Goal: Task Accomplishment & Management: Complete application form

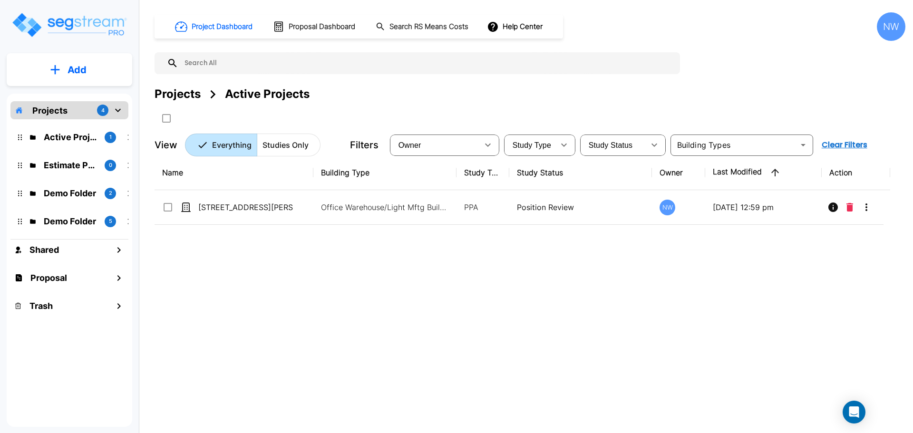
click at [314, 266] on div "Name Building Type Study Type Study Status Owner Last Modified Action 7975 Wall…" at bounding box center [522, 289] width 735 height 269
click at [82, 68] on p "Add" at bounding box center [77, 70] width 19 height 14
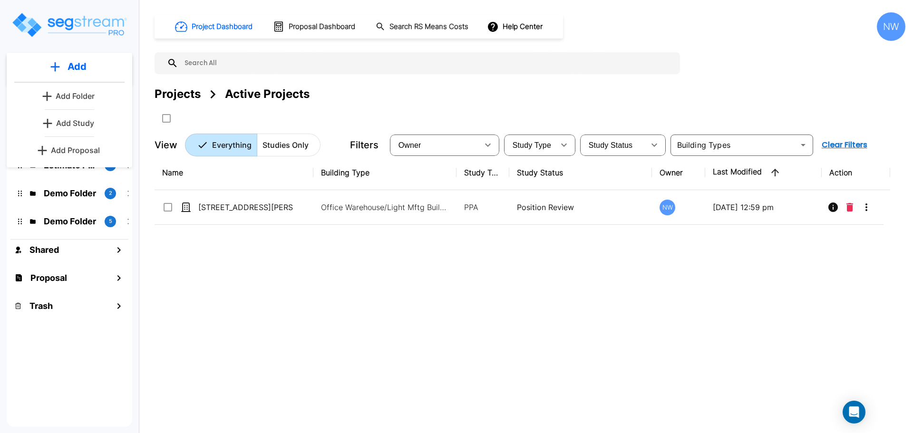
click at [89, 125] on p "Add Study" at bounding box center [75, 122] width 38 height 11
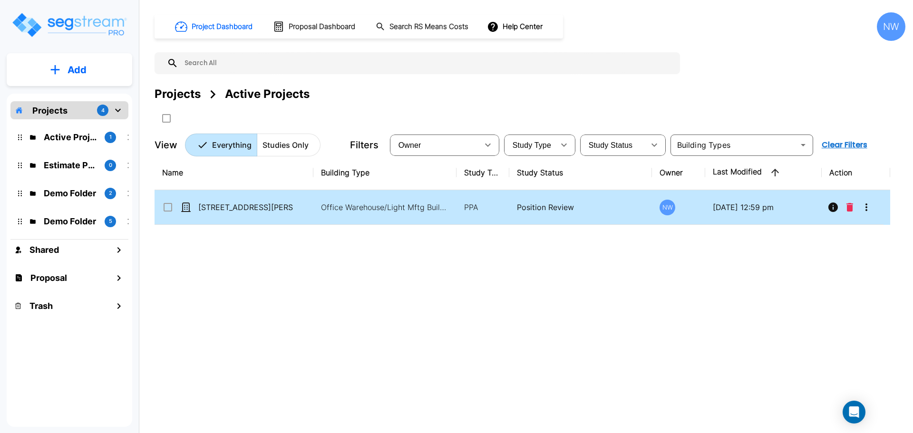
click at [237, 201] on td "7975 Wallace Road" at bounding box center [234, 207] width 159 height 35
checkbox input "true"
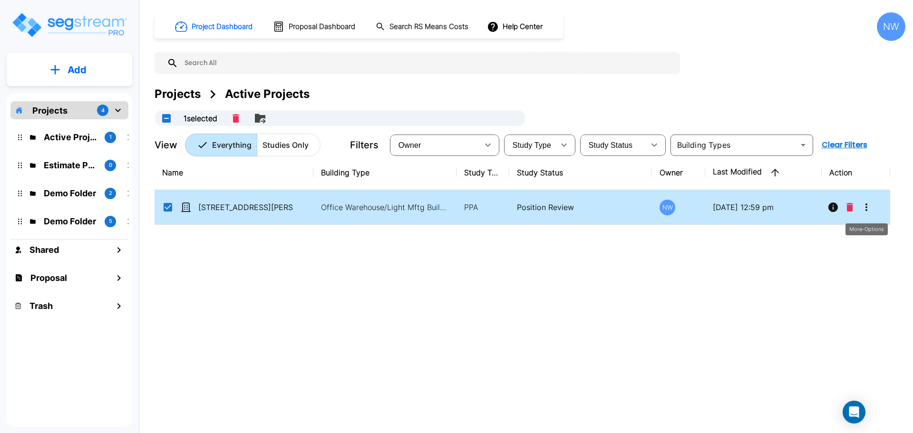
click at [864, 203] on icon "More-Options" at bounding box center [865, 207] width 11 height 11
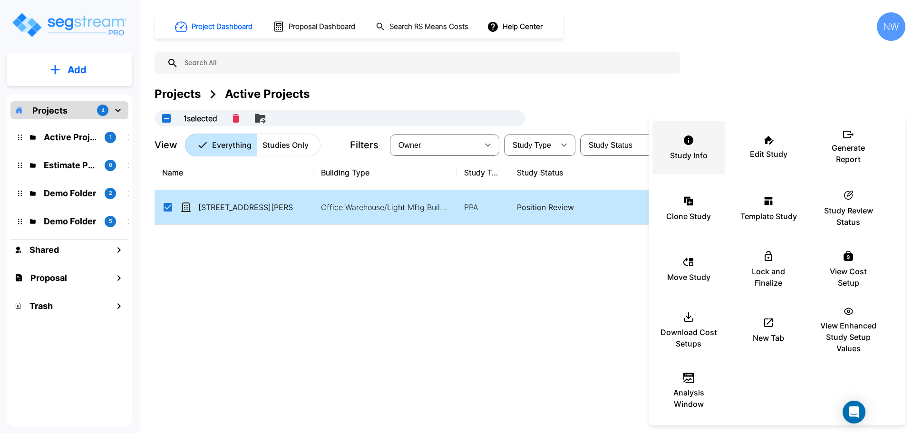
click at [694, 143] on icon at bounding box center [688, 140] width 11 height 11
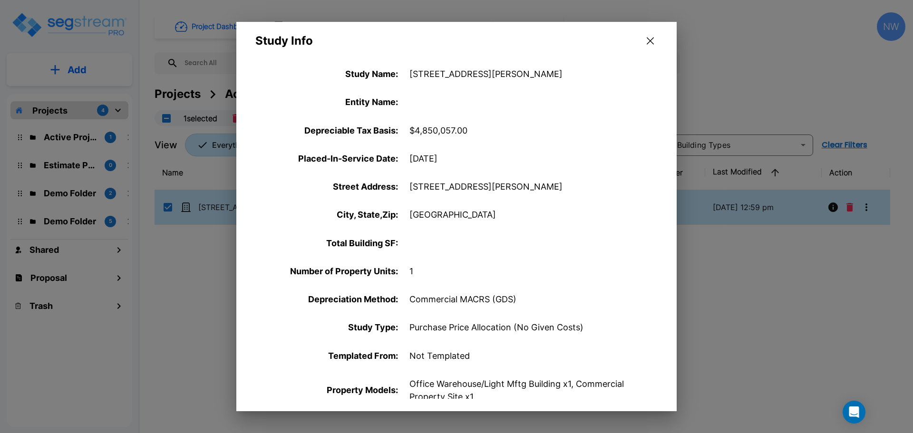
click at [653, 41] on icon "button" at bounding box center [650, 41] width 7 height 8
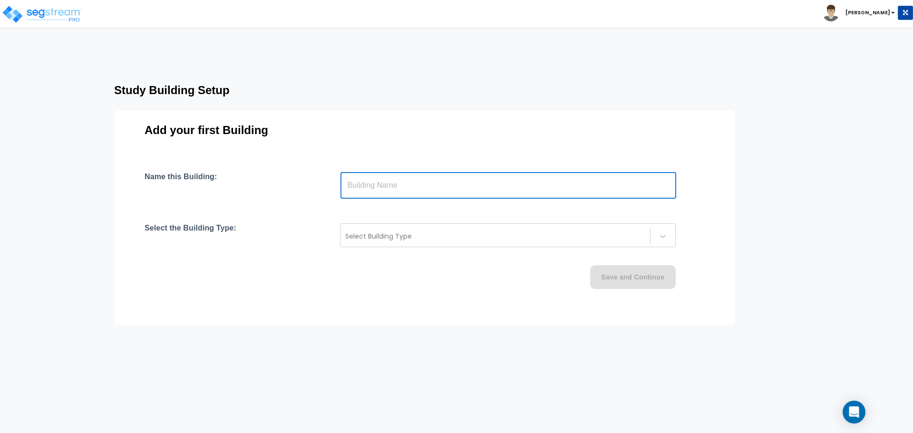
click at [451, 183] on input "text" at bounding box center [508, 185] width 336 height 27
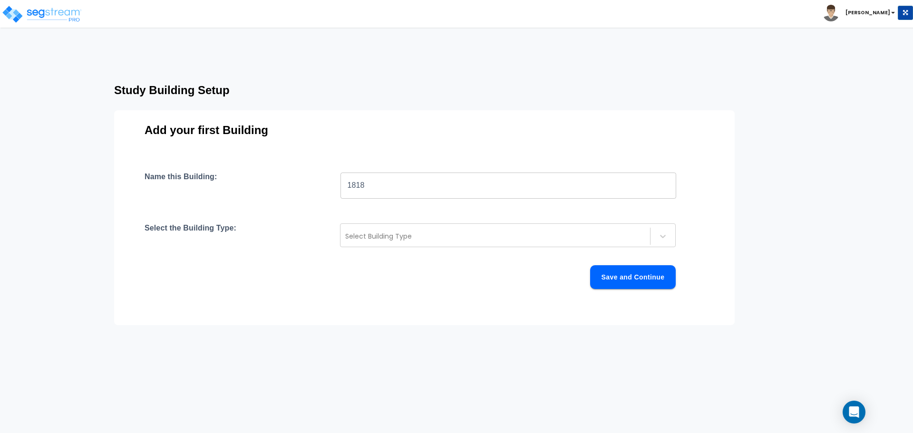
click at [402, 193] on input "1818" at bounding box center [508, 185] width 336 height 27
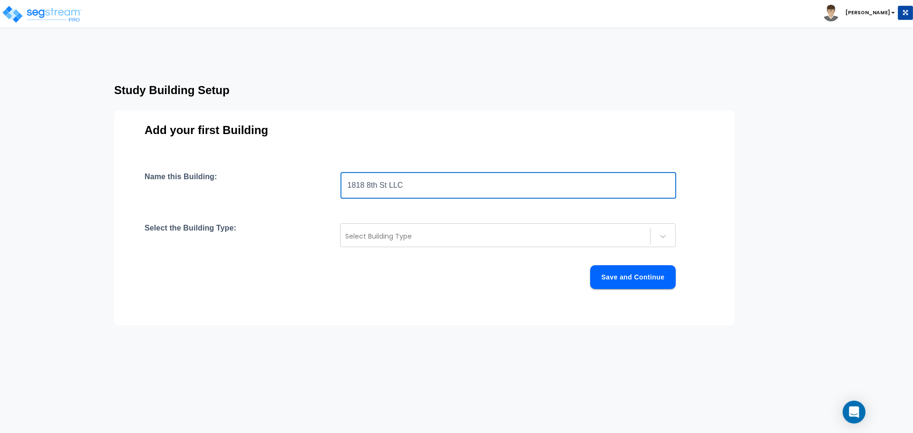
type input "1818 8th St LLC"
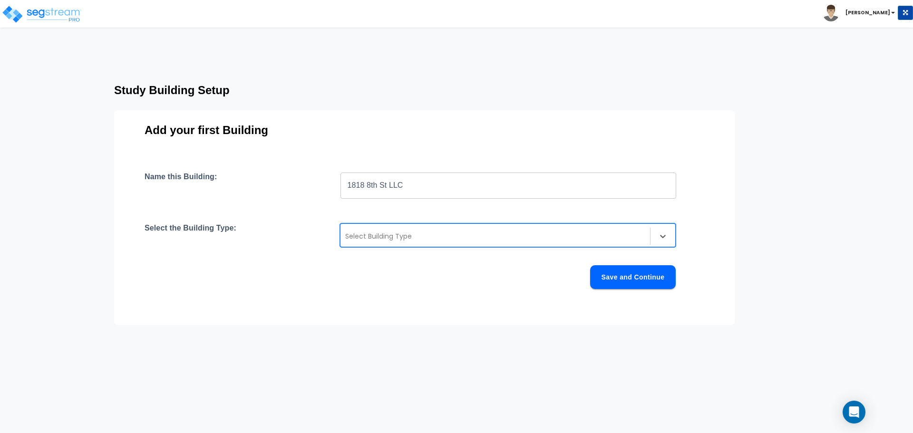
click at [416, 239] on div at bounding box center [495, 236] width 300 height 11
type input "a"
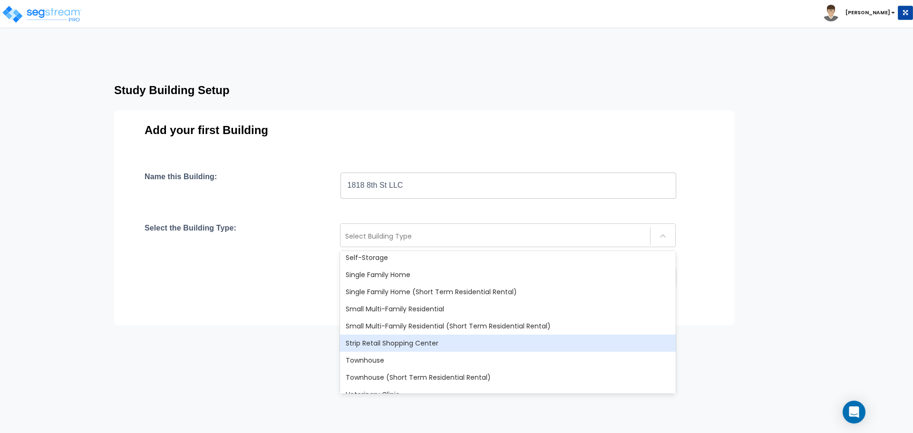
scroll to position [820, 0]
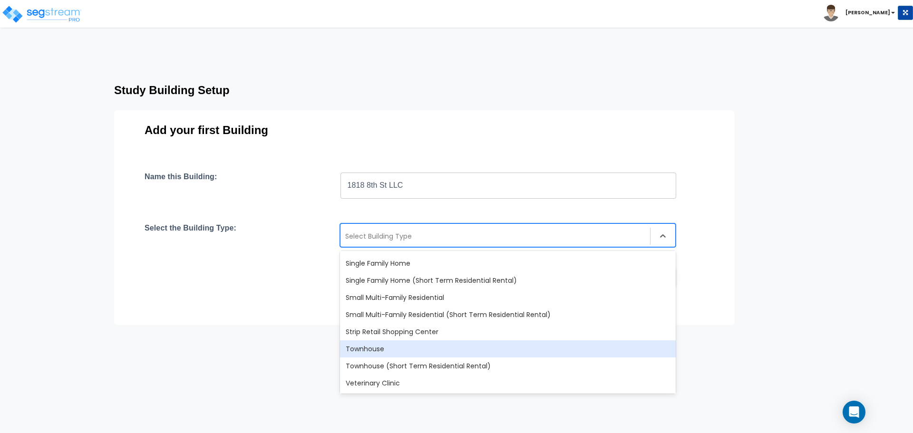
click at [423, 346] on div "Townhouse" at bounding box center [508, 348] width 336 height 17
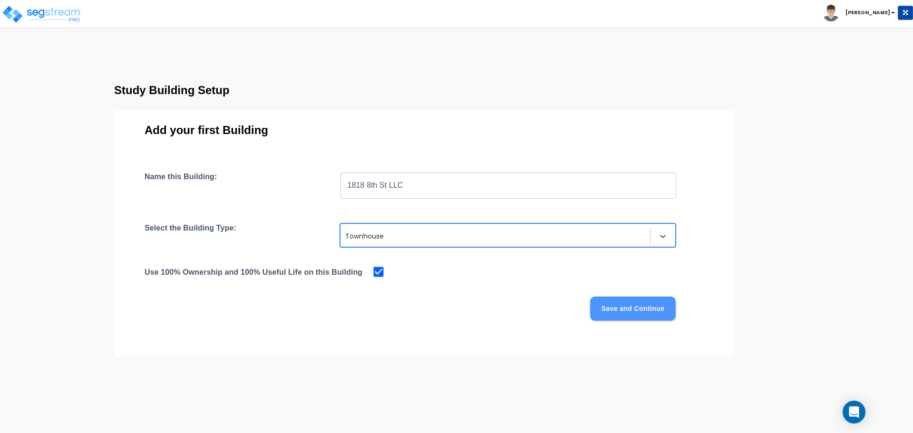
click at [642, 308] on button "Save and Continue" at bounding box center [633, 309] width 86 height 24
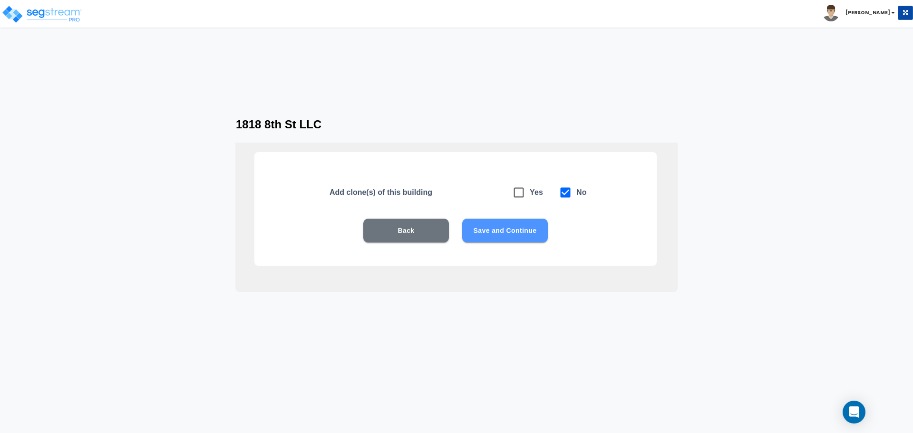
click at [518, 230] on button "Save and Continue" at bounding box center [505, 231] width 86 height 24
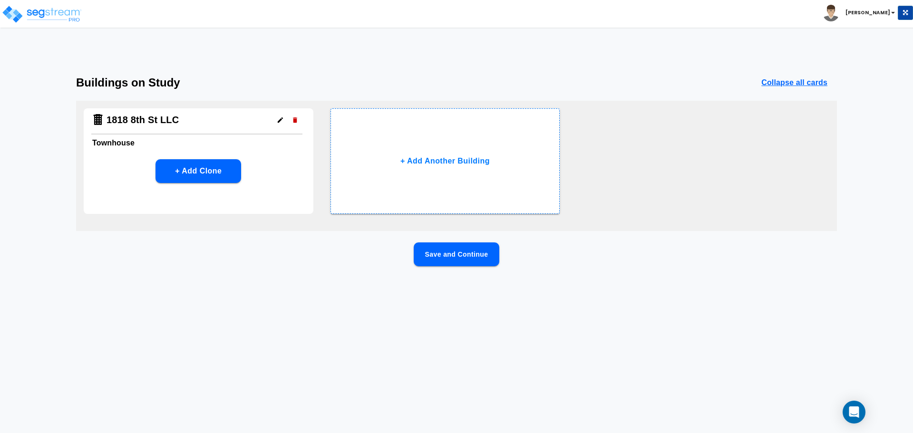
click at [481, 257] on button "Save and Continue" at bounding box center [457, 254] width 86 height 24
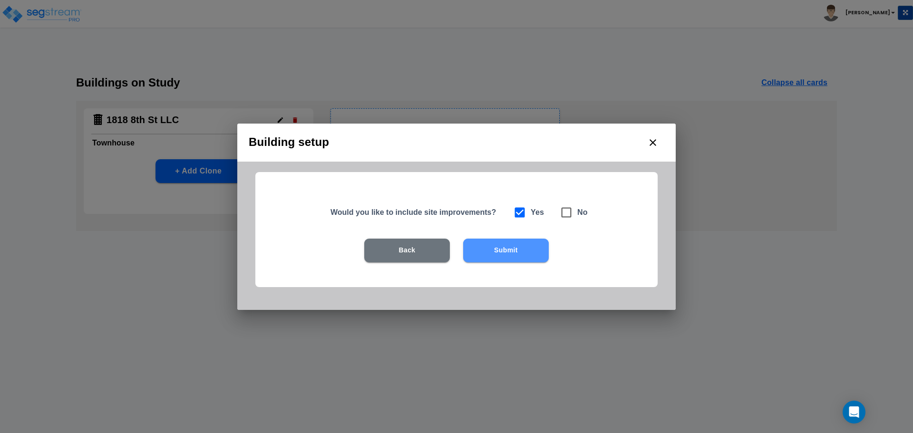
click at [515, 250] on button "Submit" at bounding box center [506, 251] width 86 height 24
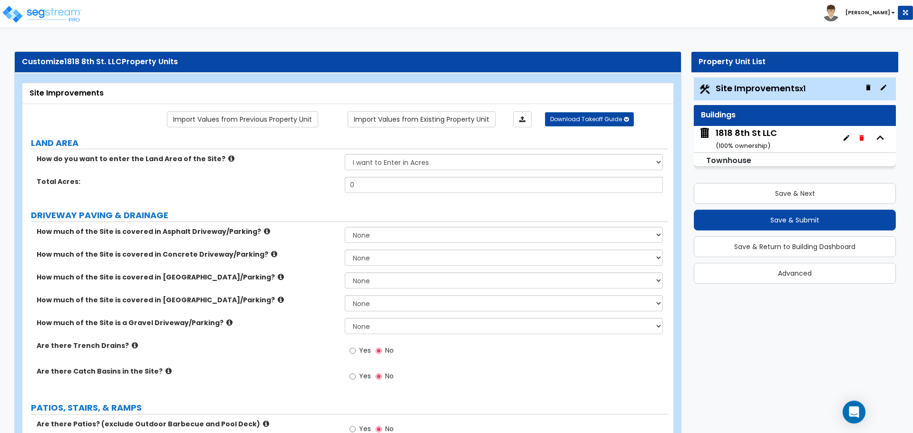
click at [228, 158] on icon at bounding box center [231, 158] width 6 height 7
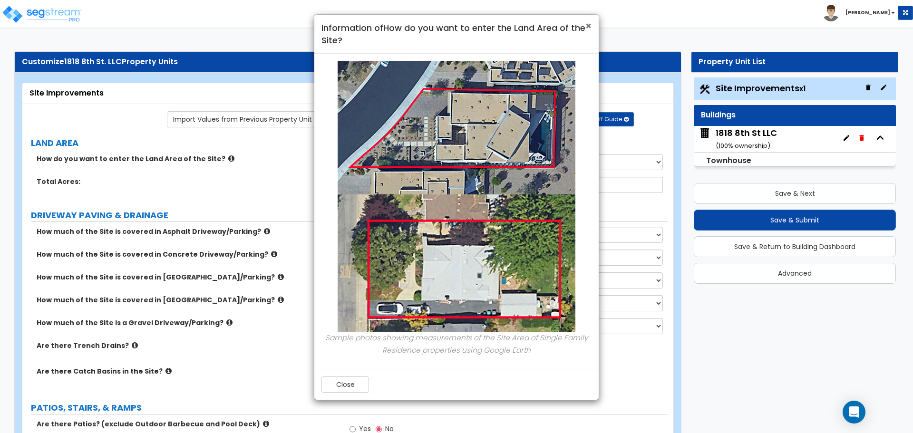
click at [588, 25] on span "×" at bounding box center [588, 26] width 6 height 14
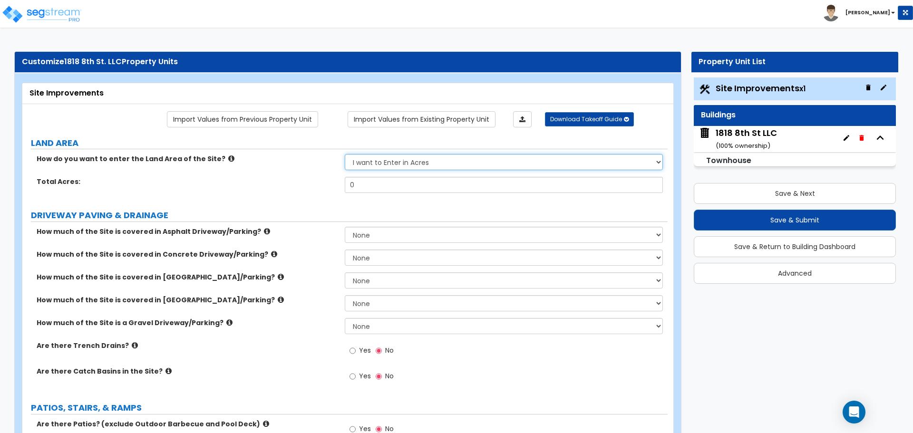
click at [407, 165] on select "I want to Enter in Acres I want to Enter in Square Feet" at bounding box center [504, 162] width 318 height 16
select select "2"
click at [345, 154] on select "I want to Enter in Acres I want to Enter in Square Feet" at bounding box center [504, 162] width 318 height 16
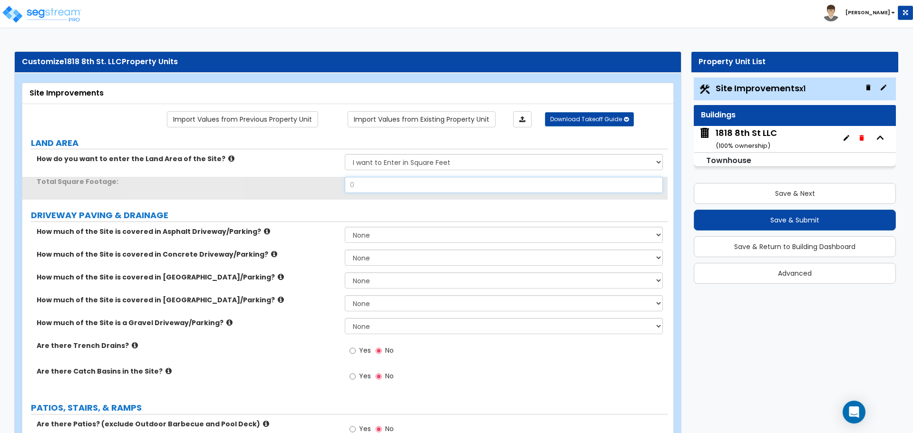
click at [395, 180] on input "0" at bounding box center [504, 185] width 318 height 16
type input "8,565"
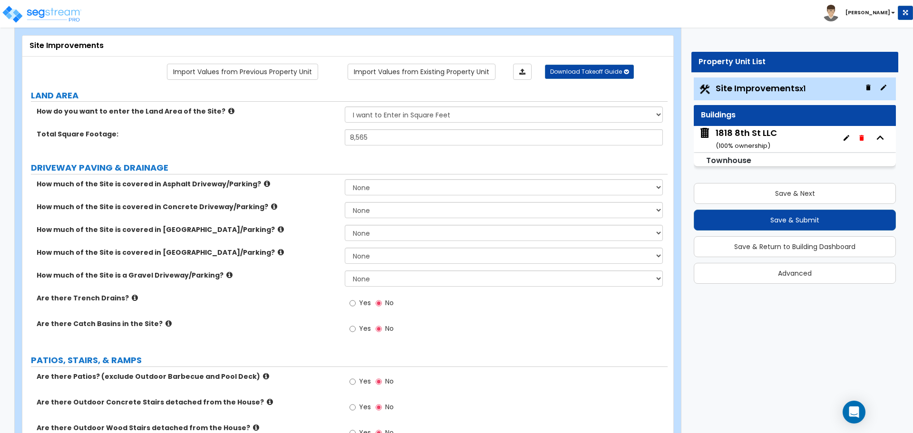
scroll to position [95, 0]
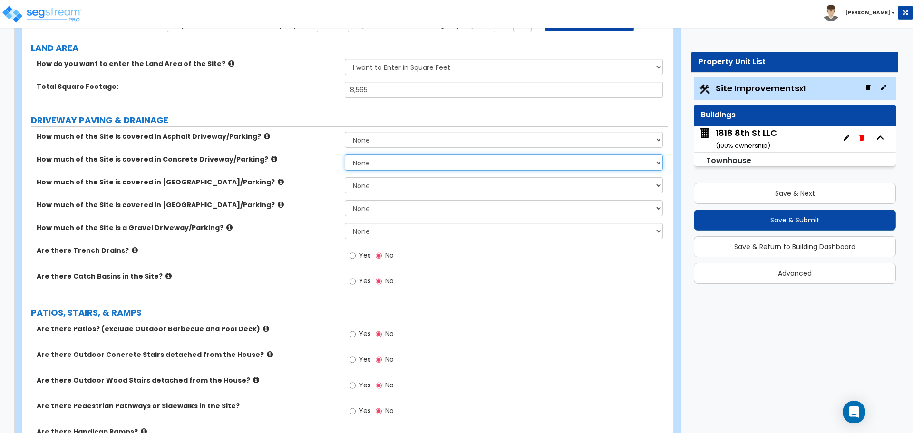
click at [382, 171] on select "None I want to Enter an Approximate Percentage I want to Enter the Square Foota…" at bounding box center [504, 163] width 318 height 16
click at [386, 166] on select "None I want to Enter an Approximate Percentage I want to Enter the Square Foota…" at bounding box center [504, 163] width 318 height 16
click at [399, 168] on select "None I want to Enter an Approximate Percentage I want to Enter the Square Foota…" at bounding box center [504, 163] width 318 height 16
click at [345, 155] on select "None I want to Enter an Approximate Percentage I want to Enter the Square Foota…" at bounding box center [504, 163] width 318 height 16
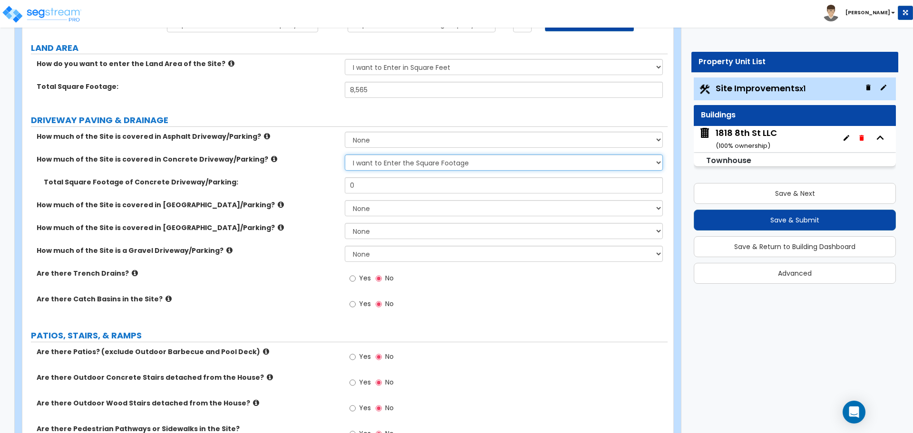
click at [453, 162] on select "None I want to Enter an Approximate Percentage I want to Enter the Square Foota…" at bounding box center [504, 163] width 318 height 16
select select "0"
click at [345, 155] on select "None I want to Enter an Approximate Percentage I want to Enter the Square Foota…" at bounding box center [504, 163] width 318 height 16
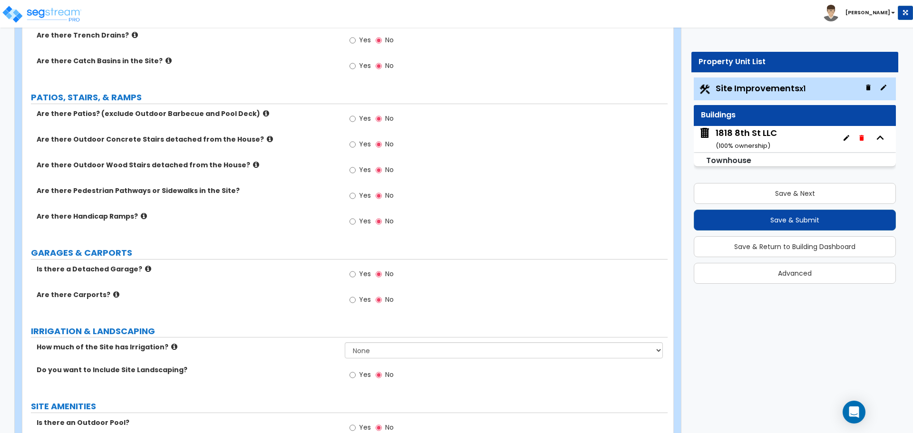
scroll to position [333, 0]
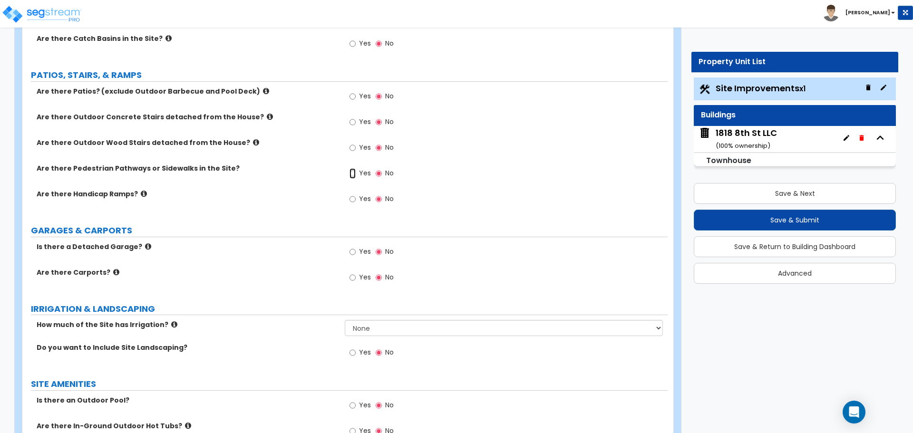
click at [352, 172] on input "Yes" at bounding box center [352, 173] width 6 height 10
radio input "true"
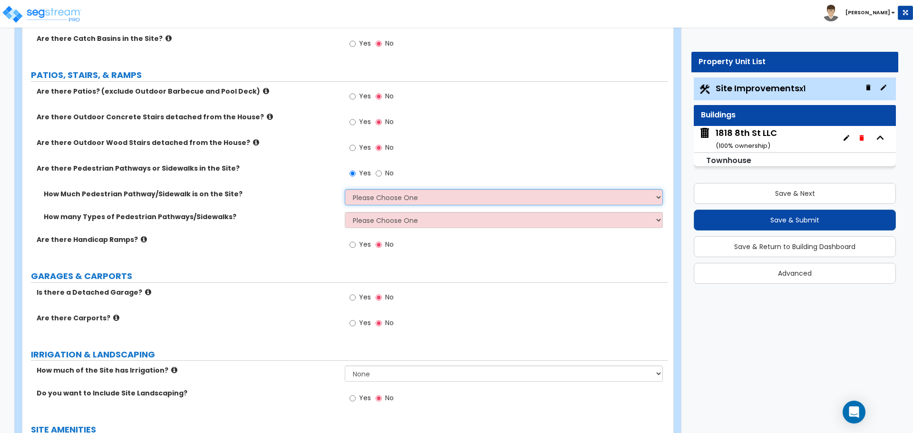
click at [366, 198] on select "Please Choose One I Don't Know, Please Estimate For Me Enter Linear Footage" at bounding box center [504, 197] width 318 height 16
select select "2"
click at [345, 189] on select "Please Choose One I Don't Know, Please Estimate For Me Enter Linear Footage" at bounding box center [504, 197] width 318 height 16
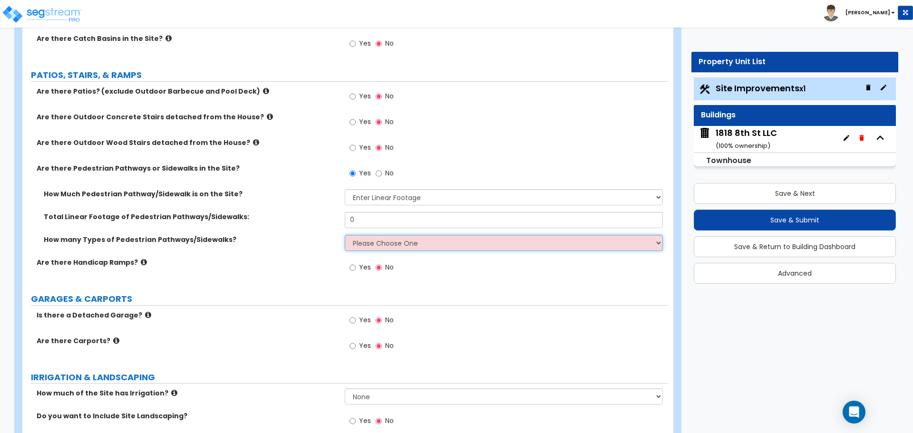
click at [434, 241] on select "Please Choose One 1 2 3" at bounding box center [504, 243] width 318 height 16
select select "1"
click at [345, 235] on select "Please Choose One 1 2 3" at bounding box center [504, 243] width 318 height 16
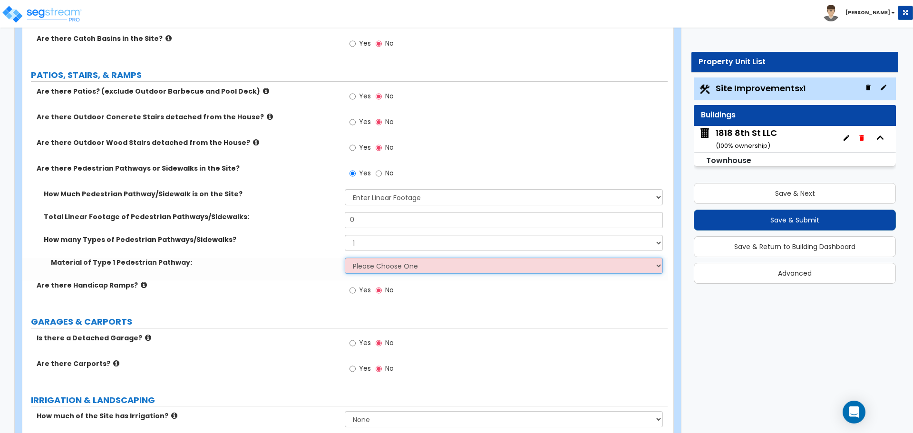
click at [410, 264] on select "Please Choose One Bare Concrete Stamped Concrete Brick Pavers Stone Pavers Wood…" at bounding box center [504, 266] width 318 height 16
click at [345, 258] on select "Please Choose One Bare Concrete Stamped Concrete Brick Pavers Stone Pavers Wood…" at bounding box center [504, 266] width 318 height 16
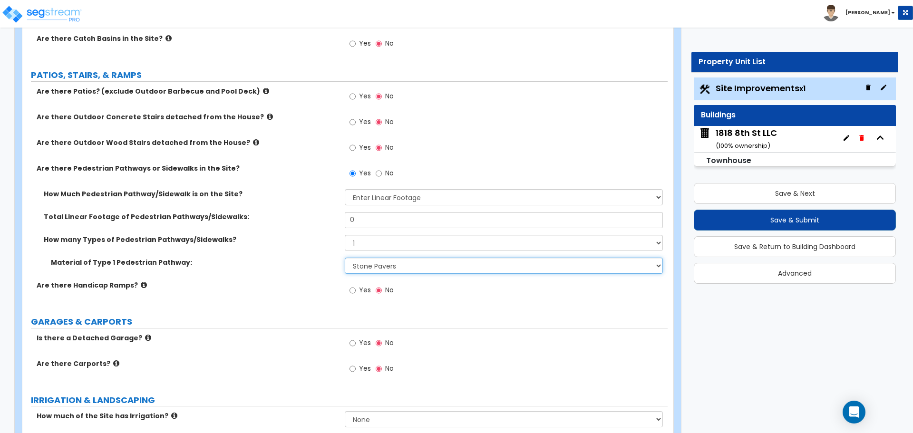
click at [367, 261] on select "Please Choose One Bare Concrete Stamped Concrete Brick Pavers Stone Pavers Wood…" at bounding box center [504, 266] width 318 height 16
click at [345, 258] on select "Please Choose One Bare Concrete Stamped Concrete Brick Pavers Stone Pavers Wood…" at bounding box center [504, 266] width 318 height 16
click at [413, 270] on select "Please Choose One Bare Concrete Stamped Concrete Brick Pavers Stone Pavers Wood…" at bounding box center [504, 266] width 318 height 16
click at [420, 265] on select "Please Choose One Bare Concrete Stamped Concrete Brick Pavers Stone Pavers Wood…" at bounding box center [504, 266] width 318 height 16
select select "1"
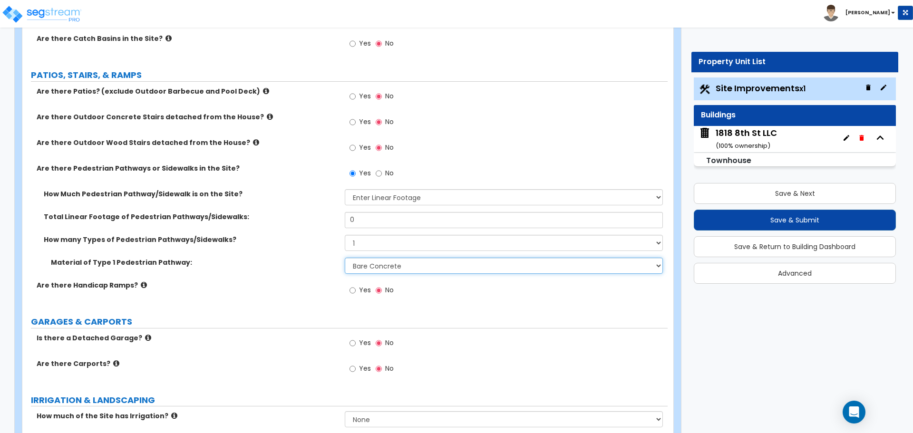
click at [345, 258] on select "Please Choose One Bare Concrete Stamped Concrete Brick Pavers Stone Pavers Wood…" at bounding box center [504, 266] width 318 height 16
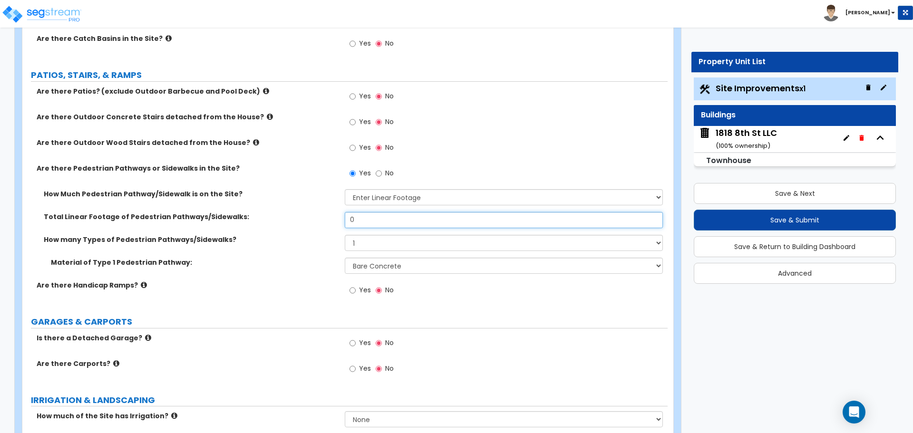
click at [389, 223] on input "0" at bounding box center [504, 220] width 318 height 16
drag, startPoint x: 384, startPoint y: 222, endPoint x: 218, endPoint y: 197, distance: 167.7
click at [218, 197] on div "How Much Pedestrian Pathway/Sidewalk is on the Site? Please Choose One I Don't …" at bounding box center [344, 234] width 631 height 91
type input "71"
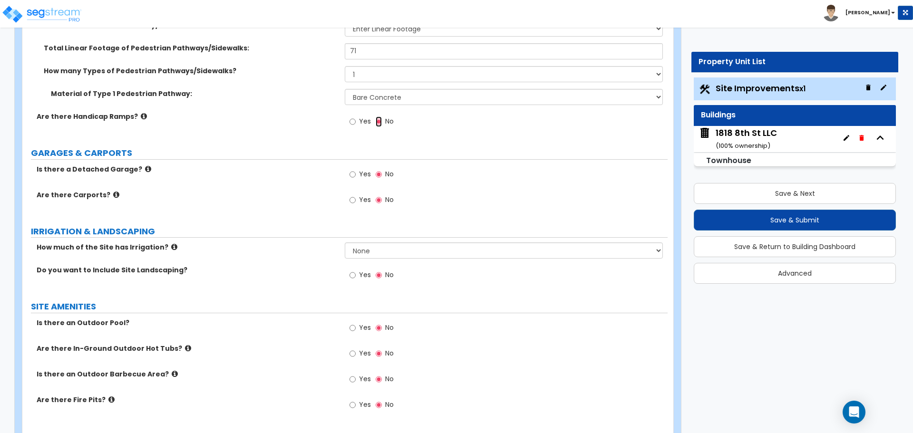
scroll to position [523, 0]
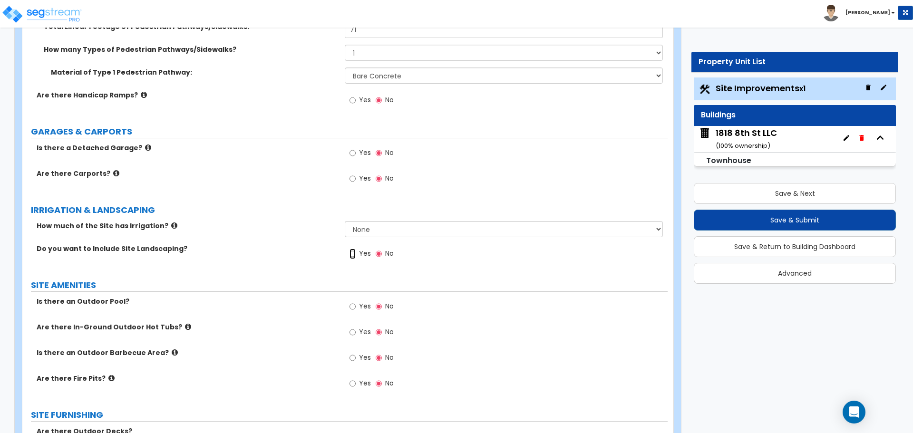
click at [354, 253] on input "Yes" at bounding box center [352, 254] width 6 height 10
radio input "true"
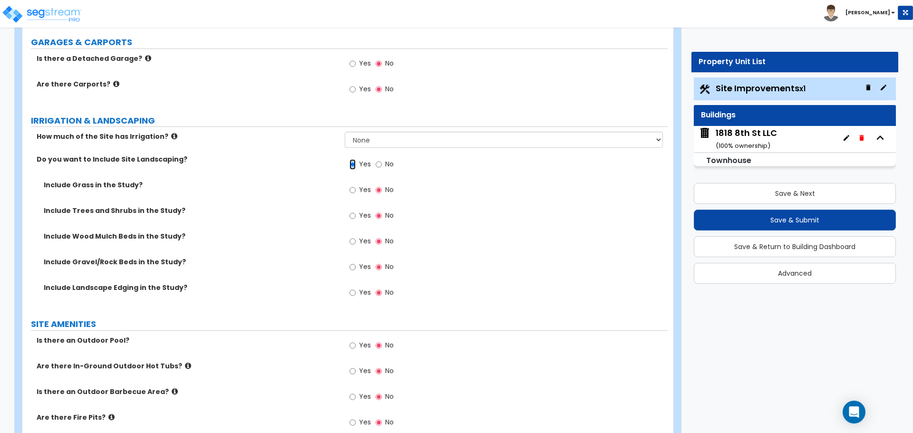
scroll to position [618, 0]
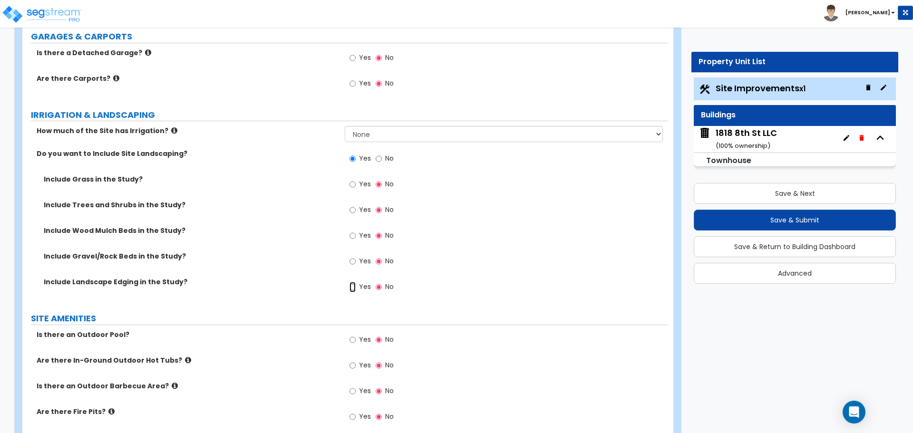
click at [356, 287] on input "Yes" at bounding box center [352, 287] width 6 height 10
radio input "true"
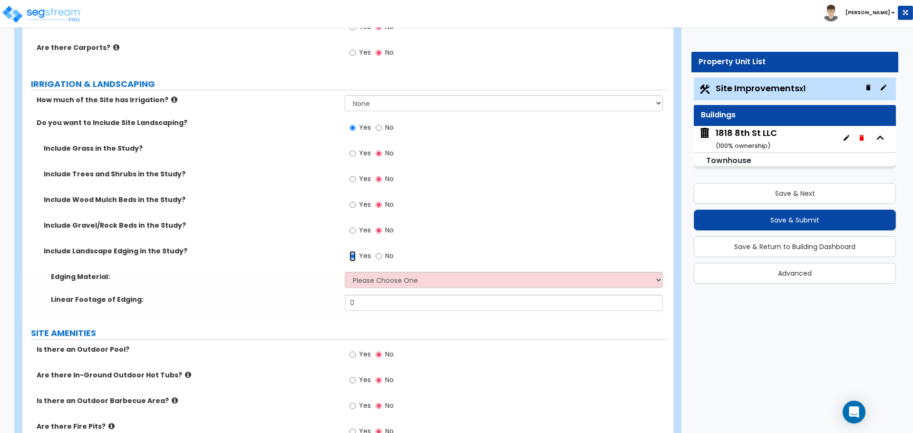
scroll to position [666, 0]
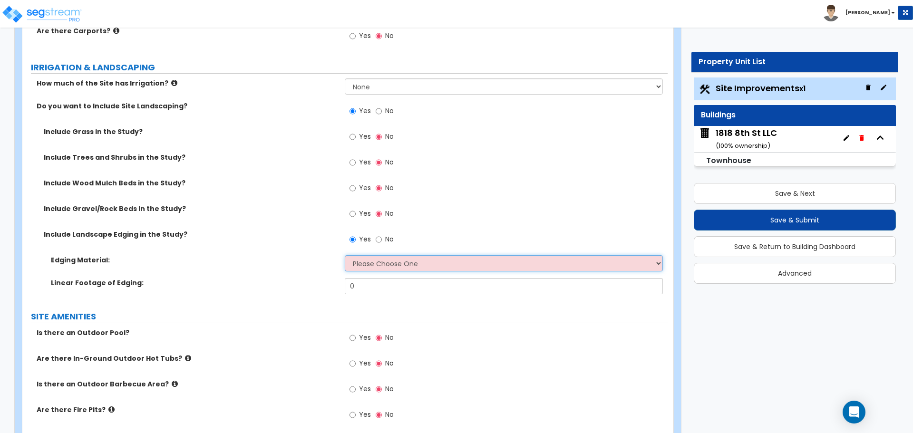
click at [402, 269] on select "Please Choose One Metal Brick Railroad Ties Concrete" at bounding box center [504, 263] width 318 height 16
select select "2"
click at [345, 255] on select "Please Choose One Metal Brick Railroad Ties Concrete" at bounding box center [504, 263] width 318 height 16
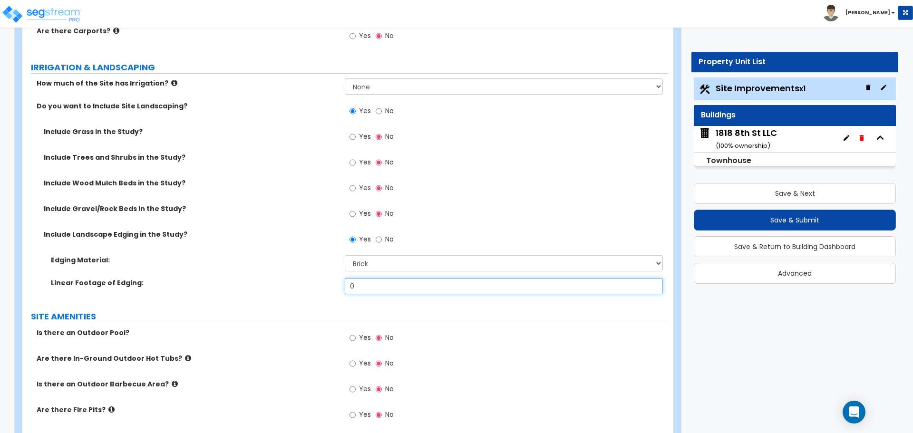
drag, startPoint x: 392, startPoint y: 287, endPoint x: 309, endPoint y: 277, distance: 83.3
click at [309, 277] on div "Edging Material: Please Choose One Metal Brick Railroad Ties Concrete Linear Fo…" at bounding box center [344, 278] width 631 height 46
type input "37"
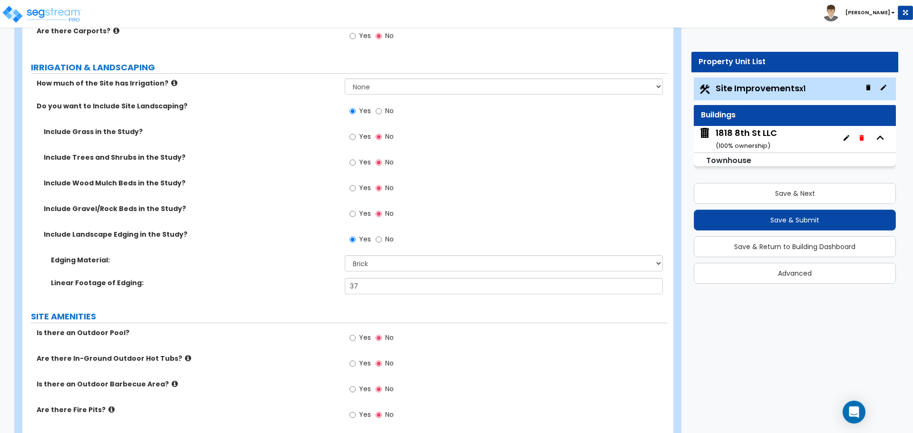
drag, startPoint x: 308, startPoint y: 277, endPoint x: 308, endPoint y: 270, distance: 7.1
click at [308, 275] on div "Edging Material: Please Choose One Metal Brick Railroad Ties Concrete" at bounding box center [344, 266] width 645 height 23
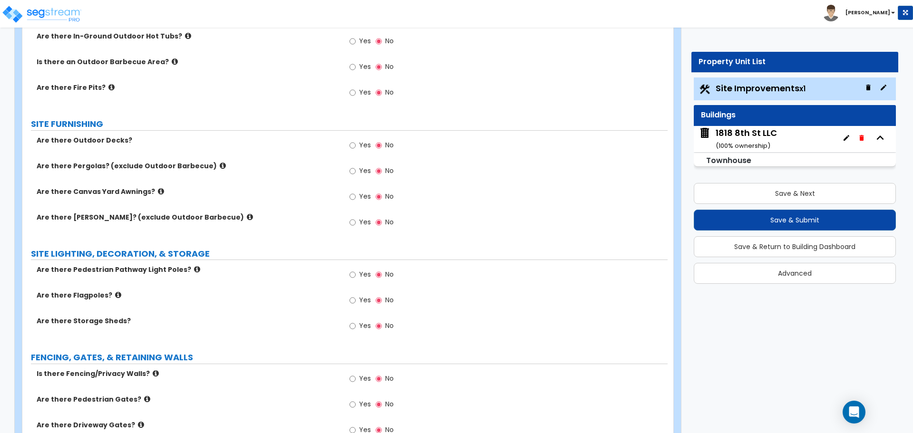
scroll to position [998, 0]
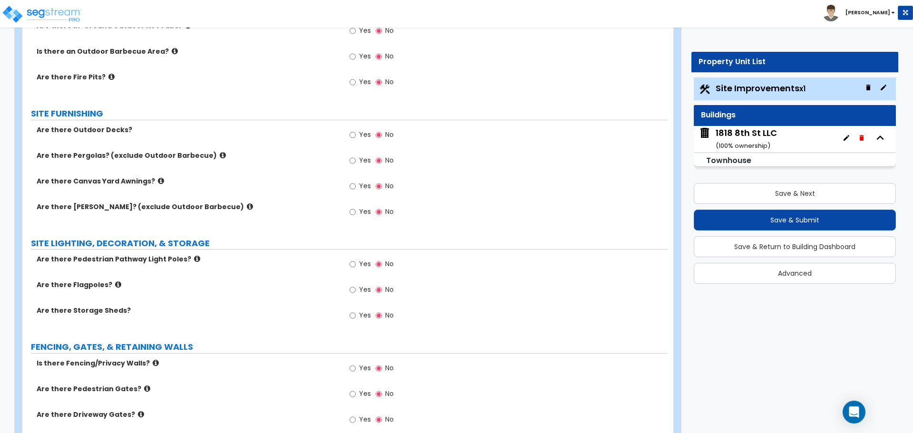
click at [158, 180] on icon at bounding box center [161, 180] width 6 height 7
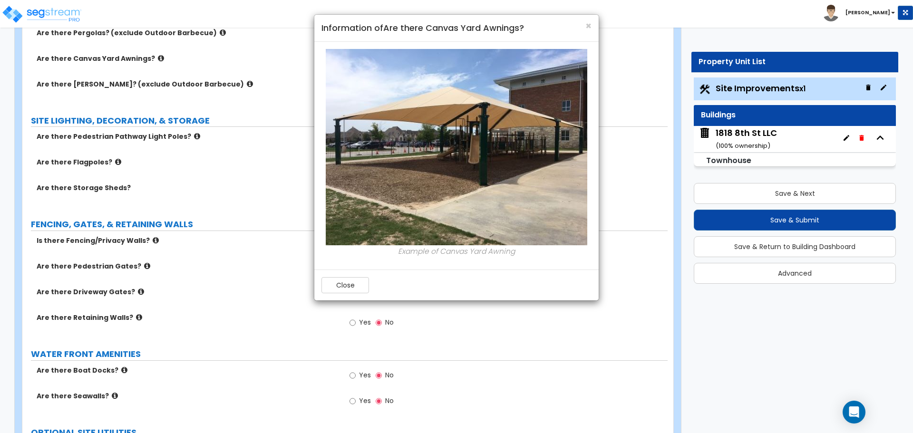
scroll to position [1046, 0]
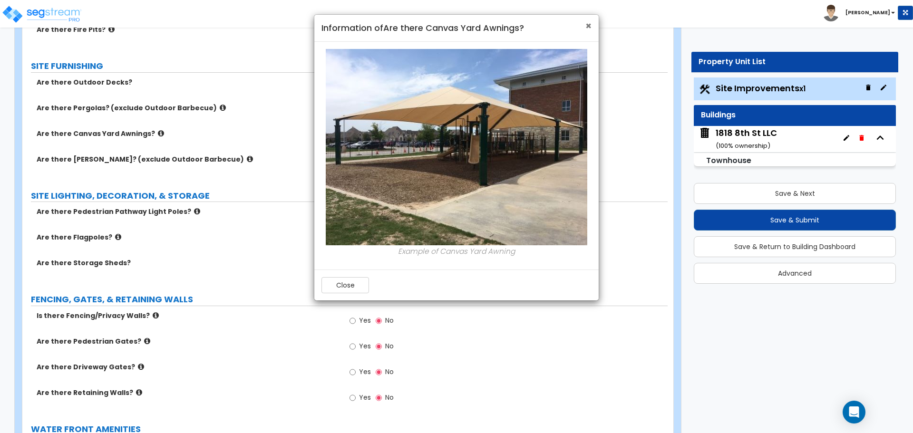
click at [587, 27] on span "×" at bounding box center [588, 26] width 6 height 14
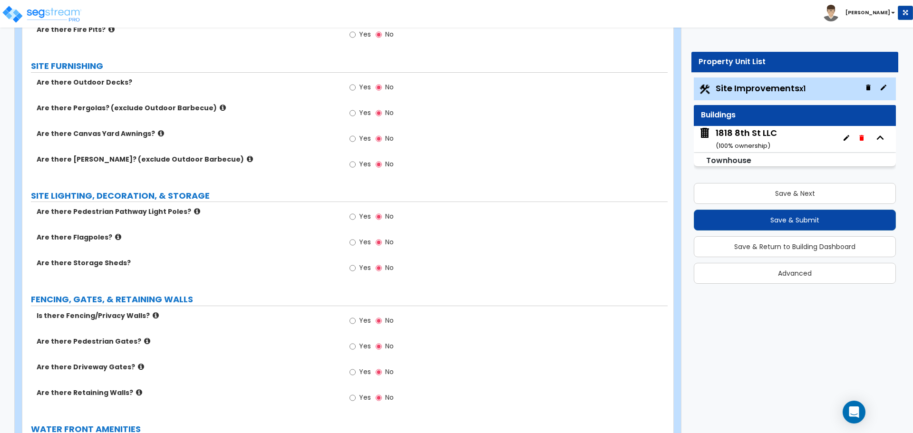
click at [247, 156] on icon at bounding box center [250, 158] width 6 height 7
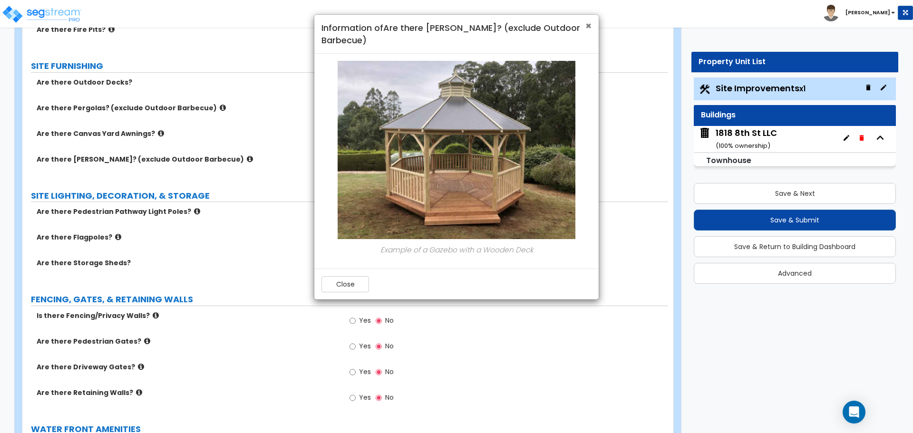
click at [585, 28] on span "×" at bounding box center [588, 26] width 6 height 14
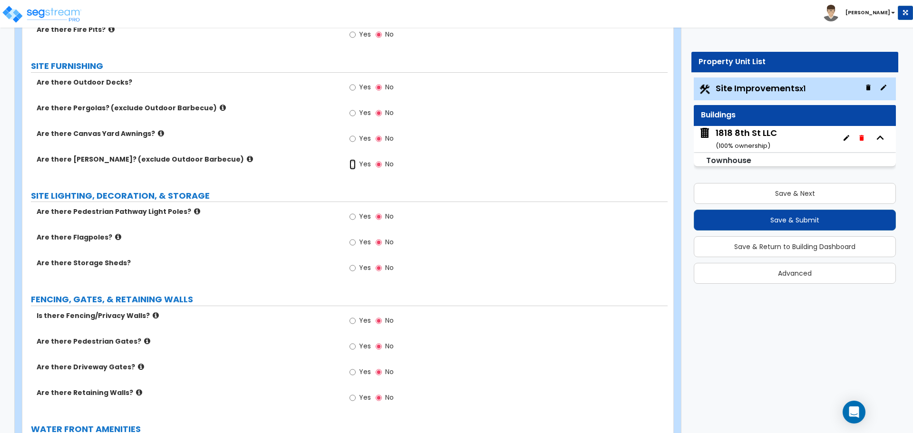
click at [352, 165] on input "Yes" at bounding box center [352, 164] width 6 height 10
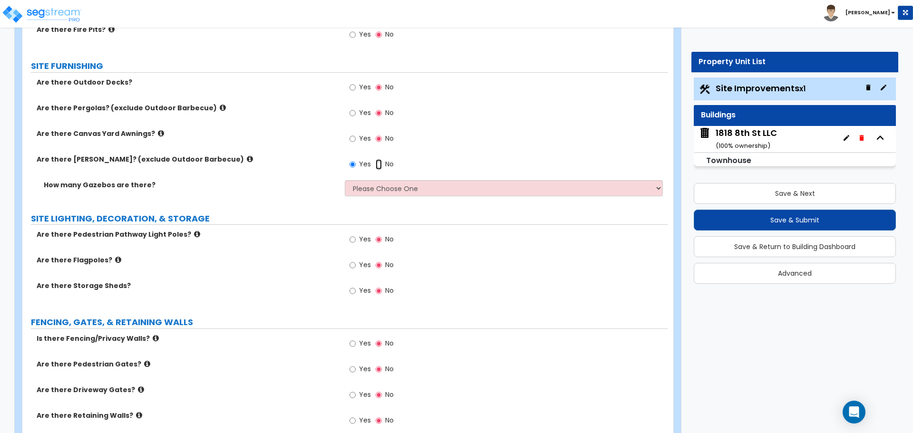
click at [379, 165] on input "No" at bounding box center [379, 164] width 6 height 10
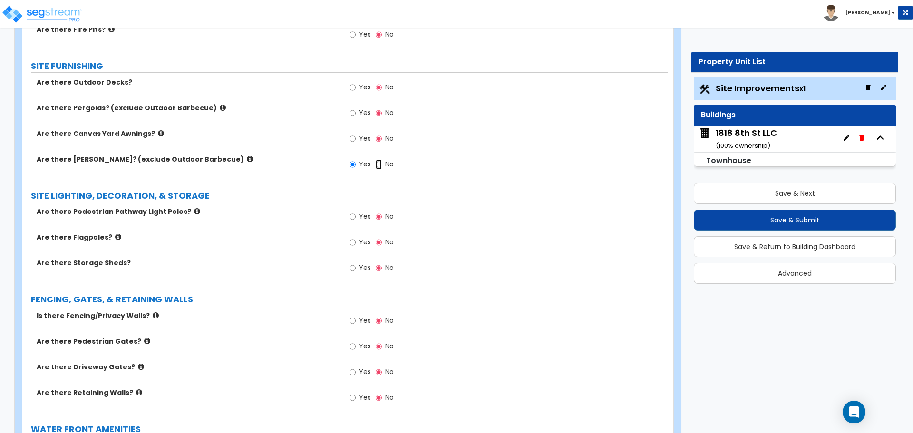
radio input "false"
radio input "true"
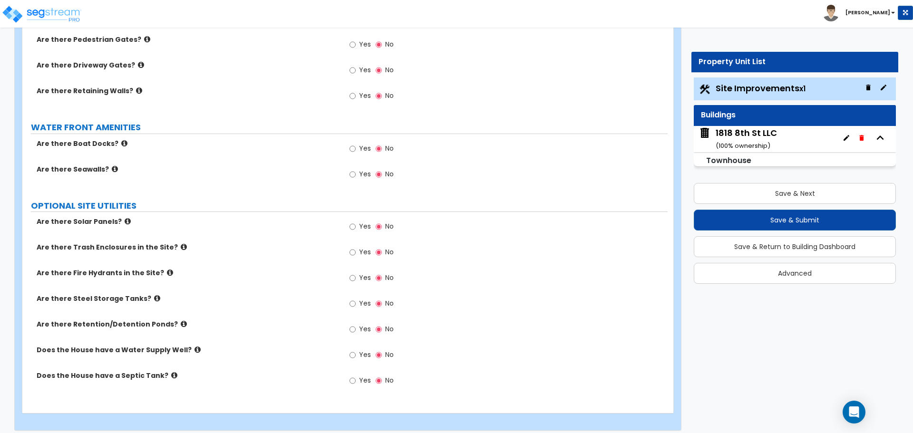
scroll to position [1355, 0]
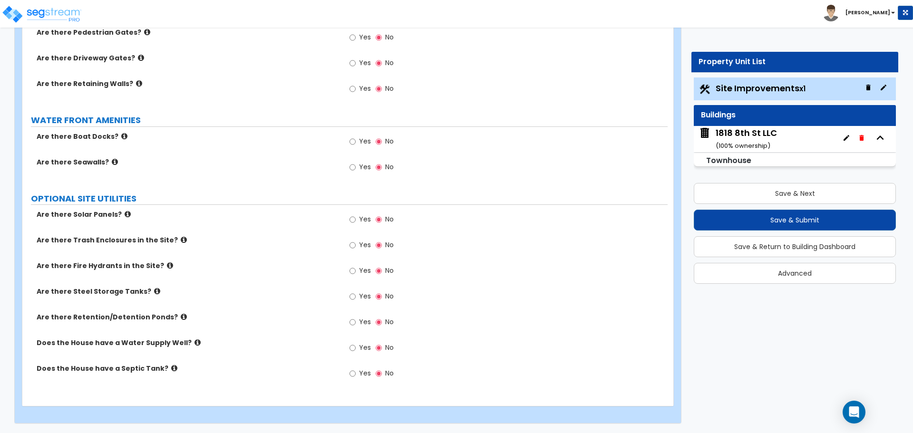
click at [171, 368] on icon at bounding box center [174, 368] width 6 height 7
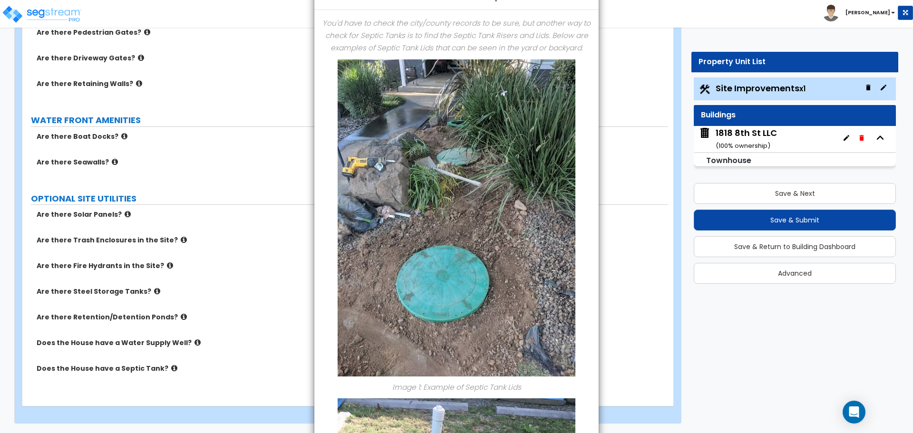
scroll to position [1, 0]
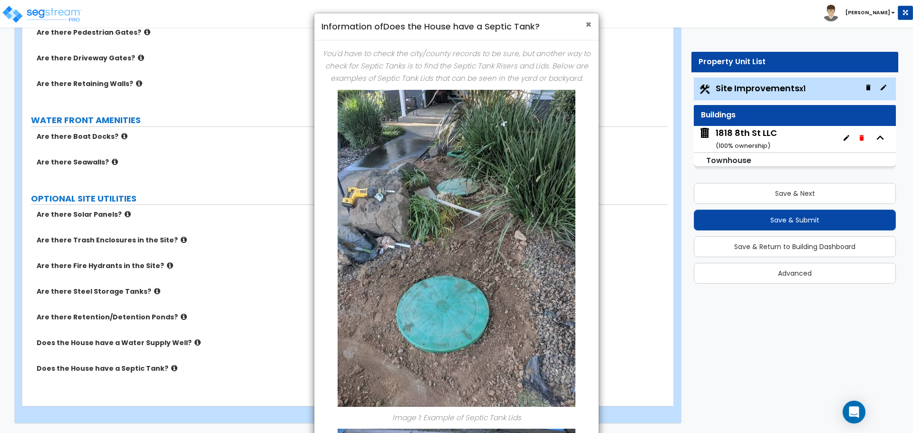
click at [587, 24] on span "×" at bounding box center [588, 25] width 6 height 14
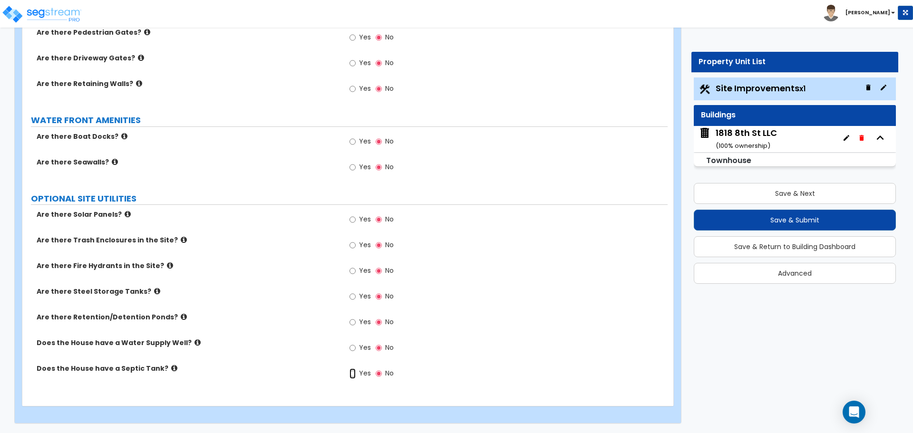
click at [355, 375] on input "Yes" at bounding box center [352, 373] width 6 height 10
click at [376, 375] on input "No" at bounding box center [379, 373] width 6 height 10
radio input "false"
radio input "true"
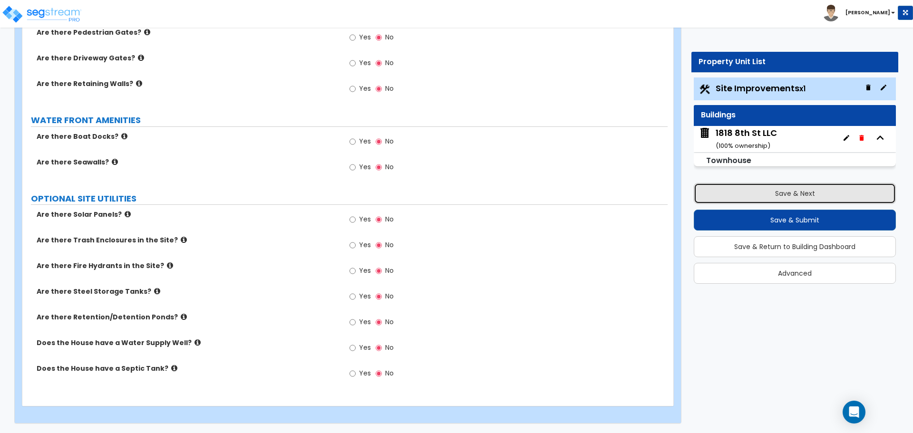
click at [810, 197] on button "Save & Next" at bounding box center [795, 193] width 202 height 21
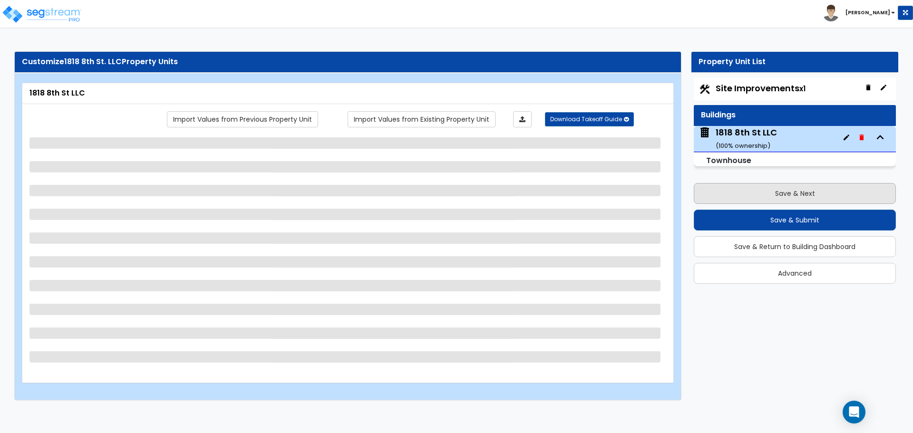
scroll to position [0, 0]
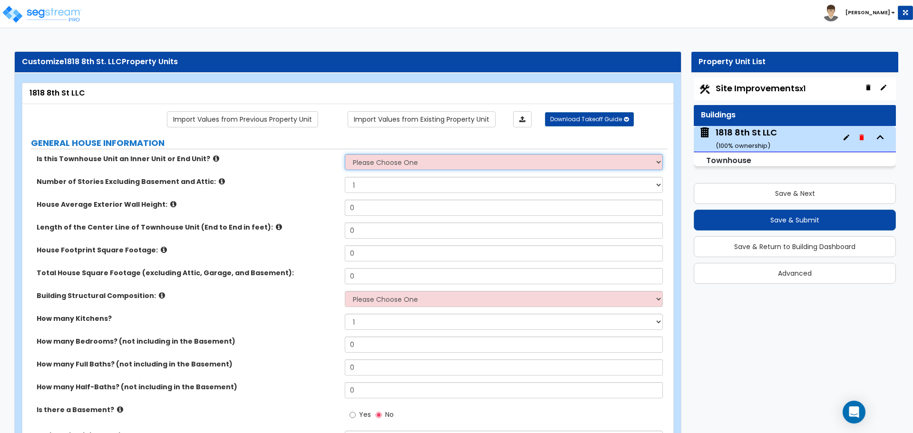
click at [383, 162] on select "Please Choose One Inner Unit End Unit" at bounding box center [504, 162] width 318 height 16
select select "2"
click at [345, 154] on select "Please Choose One Inner Unit End Unit" at bounding box center [504, 162] width 318 height 16
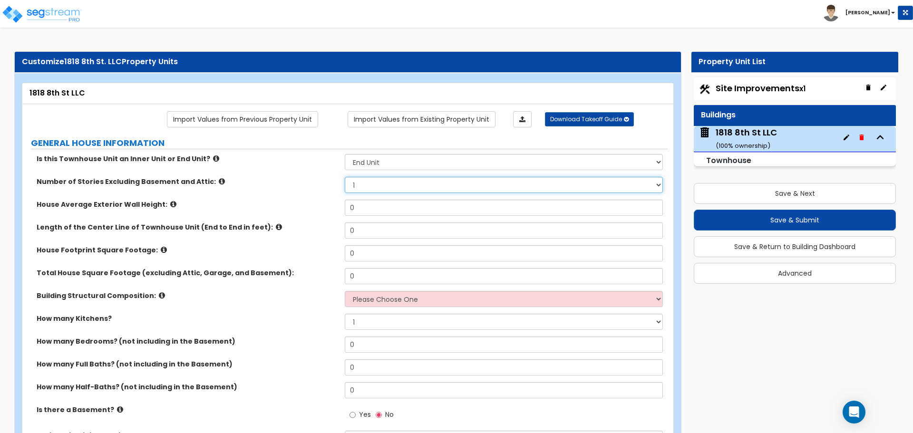
click at [385, 186] on select "1 2 3 4 5" at bounding box center [504, 185] width 318 height 16
select select "2"
click at [345, 177] on select "1 2 3 4 5" at bounding box center [504, 185] width 318 height 16
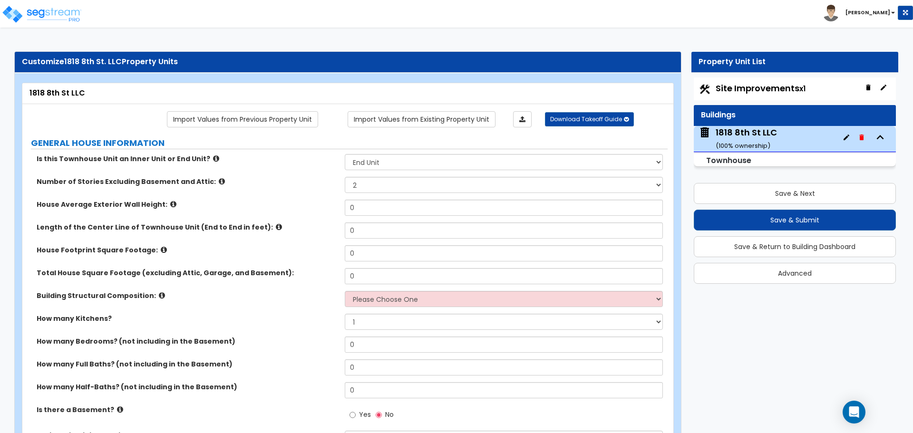
click at [170, 203] on icon at bounding box center [173, 204] width 6 height 7
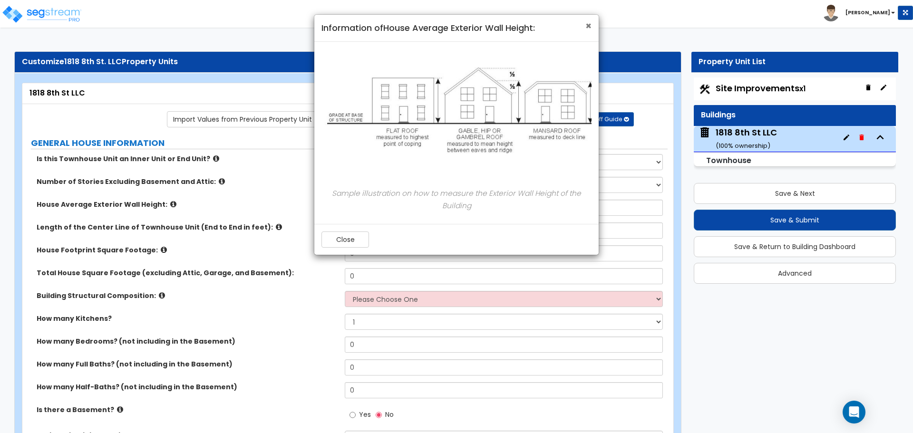
click at [587, 25] on span "×" at bounding box center [588, 26] width 6 height 14
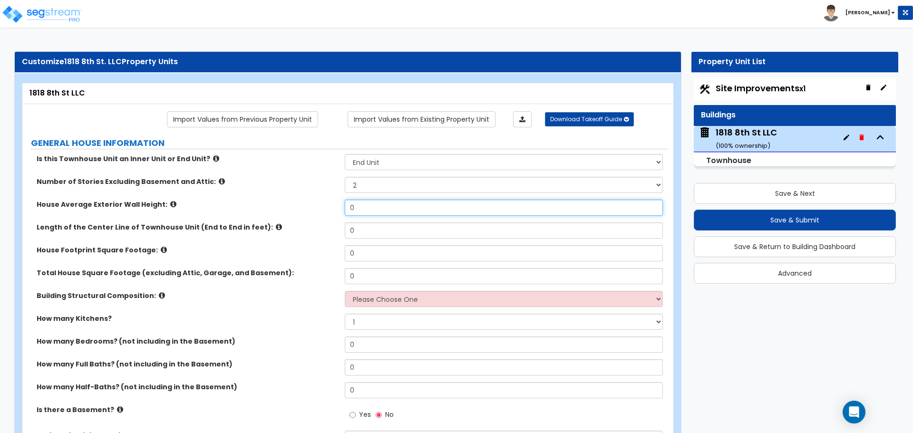
drag, startPoint x: 375, startPoint y: 212, endPoint x: 302, endPoint y: 212, distance: 72.7
click at [311, 212] on div "House Average Exterior Wall Height: 0" at bounding box center [344, 211] width 645 height 23
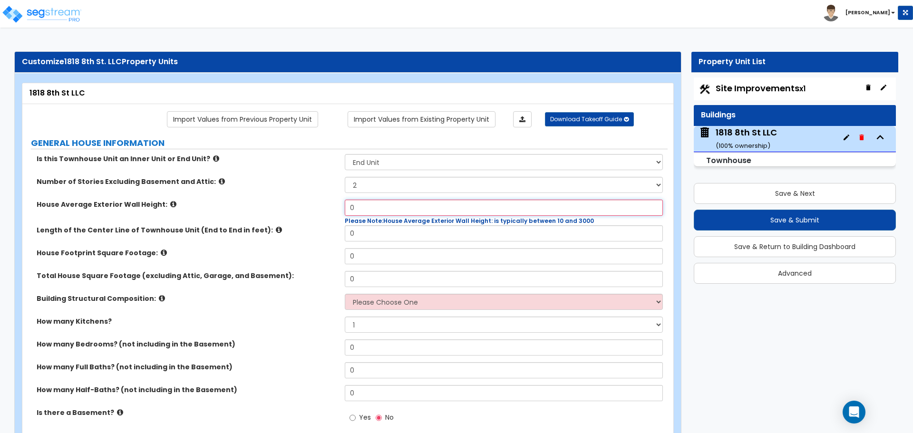
click at [372, 209] on input "0" at bounding box center [504, 208] width 318 height 16
drag, startPoint x: 376, startPoint y: 207, endPoint x: 249, endPoint y: 208, distance: 126.5
click at [250, 208] on div "House Average Exterior Wall Height: 0 Please Note: House Average Exterior Wall …" at bounding box center [344, 213] width 645 height 26
type input "20"
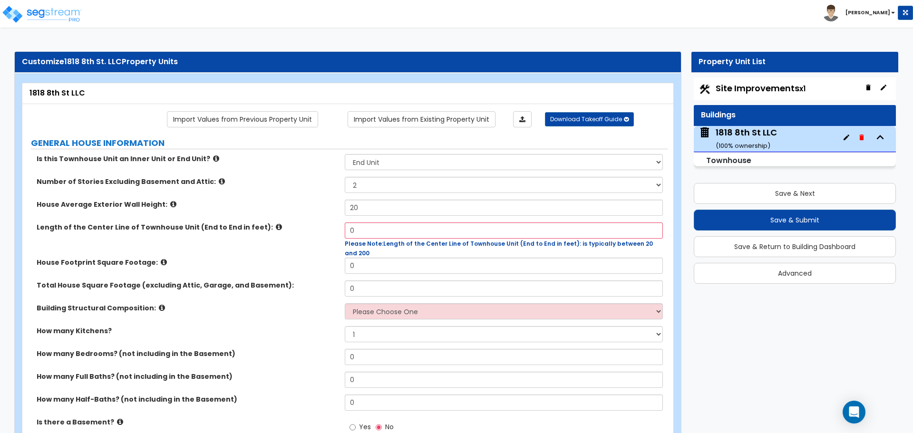
click at [276, 228] on icon at bounding box center [279, 226] width 6 height 7
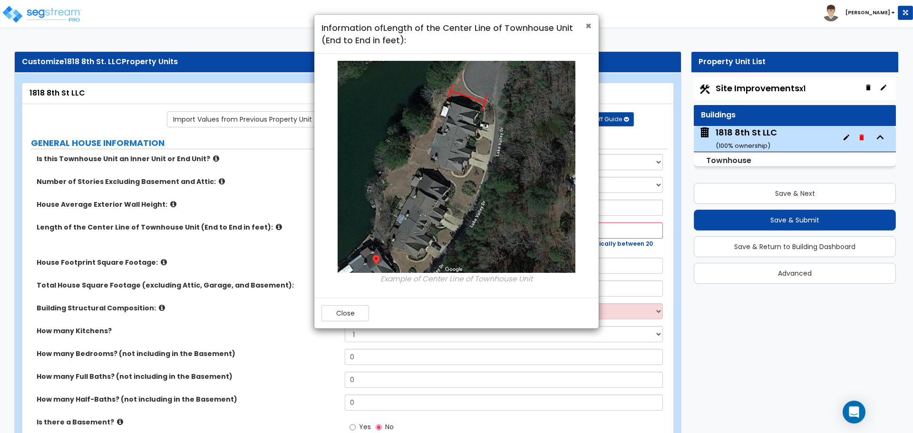
drag, startPoint x: 589, startPoint y: 21, endPoint x: 589, endPoint y: 54, distance: 32.8
click at [589, 21] on span "×" at bounding box center [588, 26] width 6 height 14
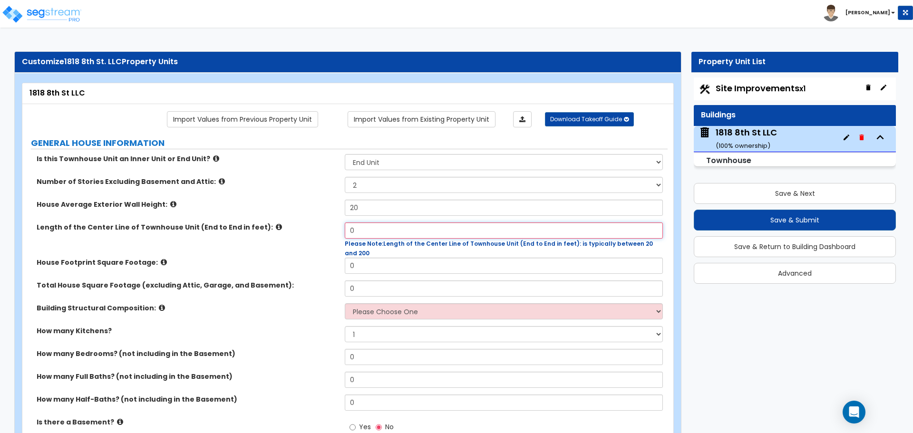
drag, startPoint x: 404, startPoint y: 232, endPoint x: 323, endPoint y: 219, distance: 81.9
click at [323, 219] on div "Is this Townhouse Unit an Inner Unit or End Unit? Please Choose One Inner Unit …" at bounding box center [344, 310] width 631 height 312
type input "90"
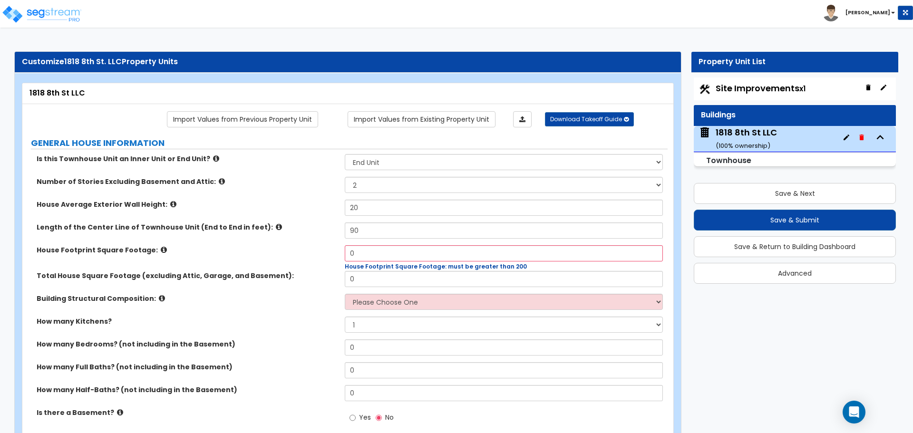
click at [161, 250] on icon at bounding box center [164, 249] width 6 height 7
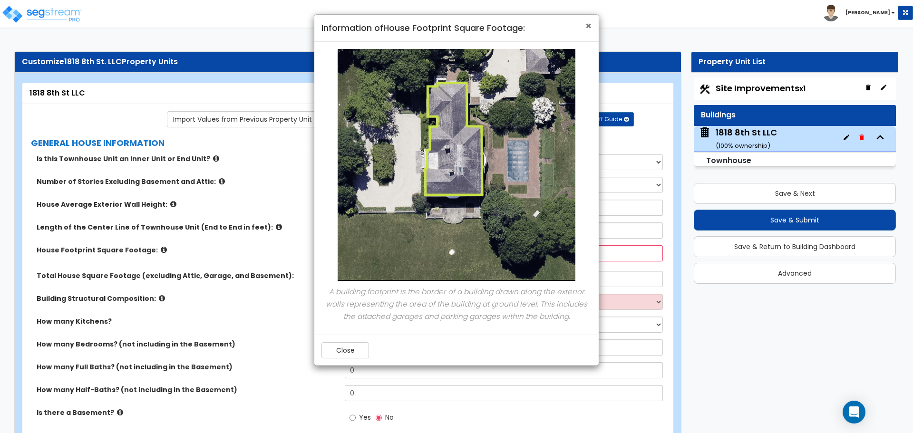
click at [588, 25] on span "×" at bounding box center [588, 26] width 6 height 14
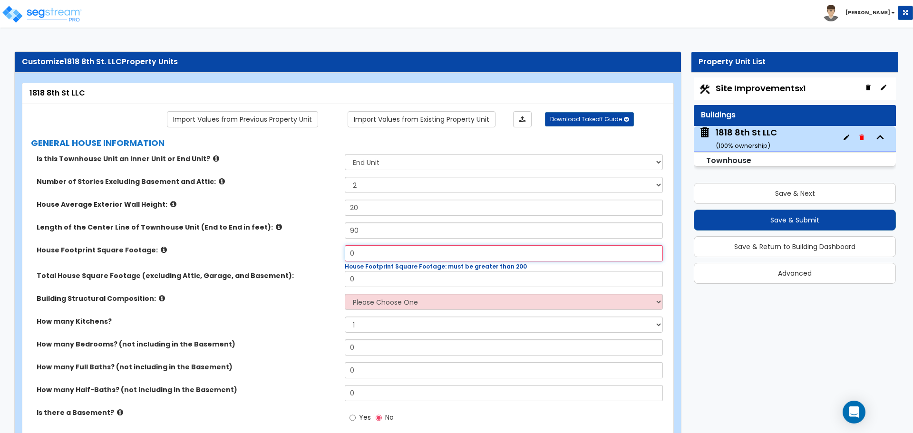
drag, startPoint x: 407, startPoint y: 255, endPoint x: 245, endPoint y: 240, distance: 163.3
click at [245, 240] on div "Is this Townhouse Unit an Inner Unit or End Unit? Please Choose One Inner Unit …" at bounding box center [344, 305] width 631 height 302
type input "5,165"
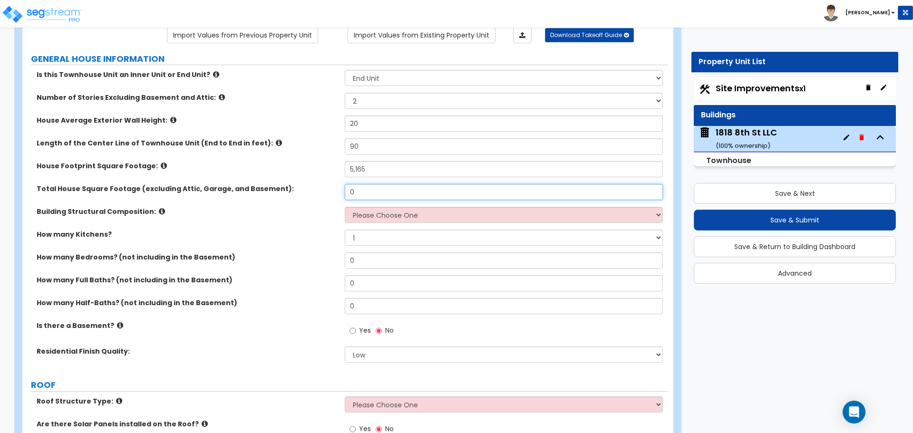
scroll to position [95, 0]
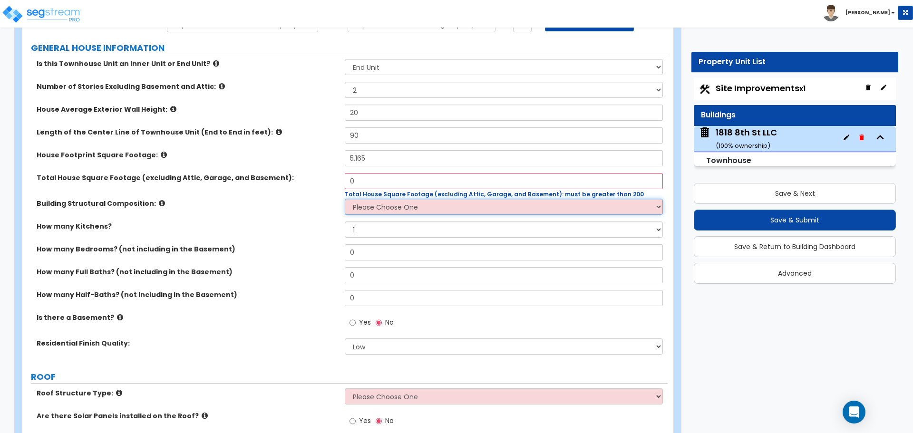
click at [402, 203] on select "Please Choose One Reinforced Concrete Structural Steel Brick Masonry CMU Masonr…" at bounding box center [504, 207] width 318 height 16
select select "5"
click at [345, 199] on select "Please Choose One Reinforced Concrete Structural Steel Brick Masonry CMU Masonr…" at bounding box center [504, 207] width 318 height 16
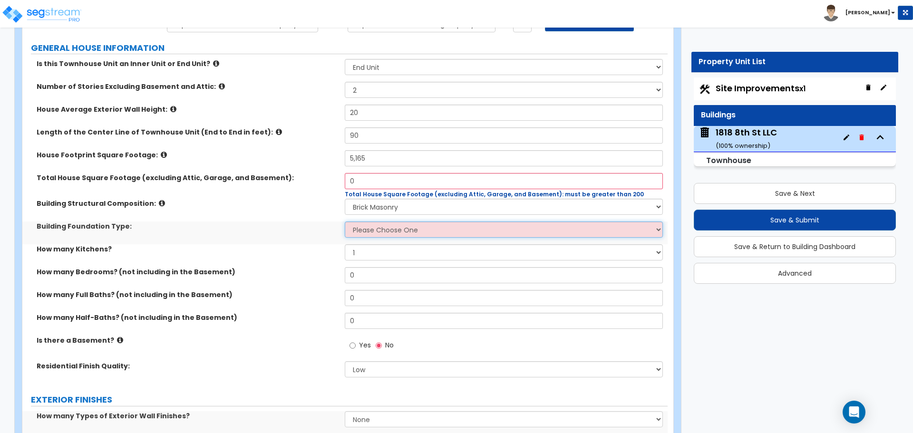
click at [401, 229] on select "Please Choose One Spread Ftg, Col, & Beam FDN Slab on Grade" at bounding box center [504, 230] width 318 height 16
select select "2"
click at [345, 222] on select "Please Choose One Spread Ftg, Col, & Beam FDN Slab on Grade" at bounding box center [504, 230] width 318 height 16
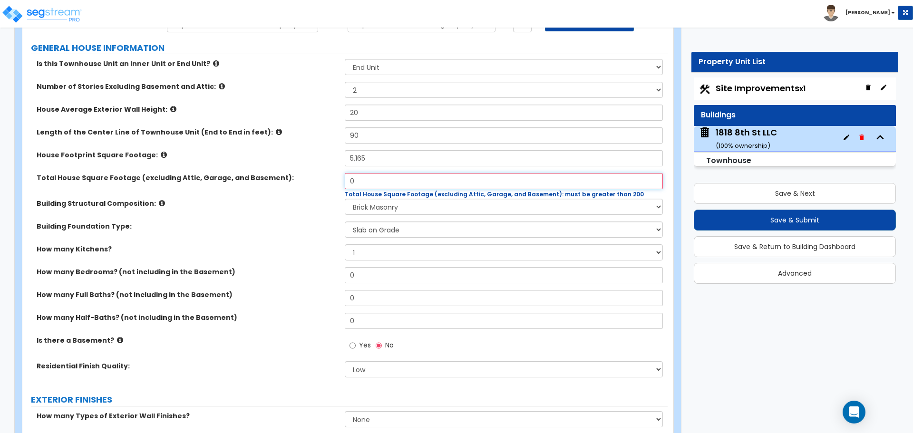
click at [374, 178] on input "0" at bounding box center [504, 181] width 318 height 16
type input "10,330"
click at [319, 239] on div "Building Foundation Type: Please Choose One Spread Ftg, Col, & Beam FDN Slab on…" at bounding box center [344, 233] width 645 height 23
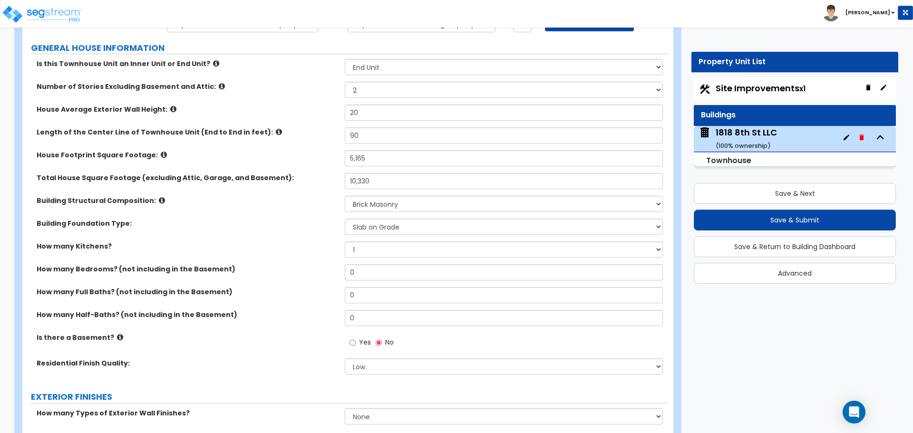
click at [313, 222] on label "Building Foundation Type:" at bounding box center [187, 224] width 301 height 10
click at [828, 249] on button "Save & Return to Building Dashboard" at bounding box center [795, 246] width 202 height 21
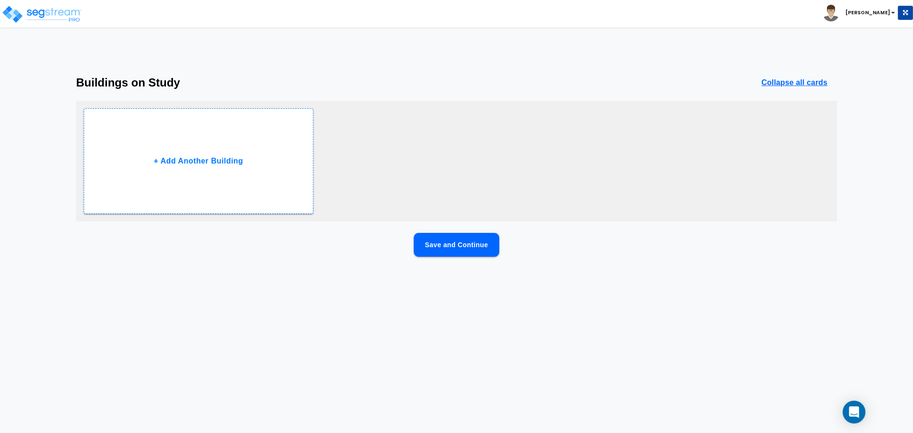
scroll to position [0, 0]
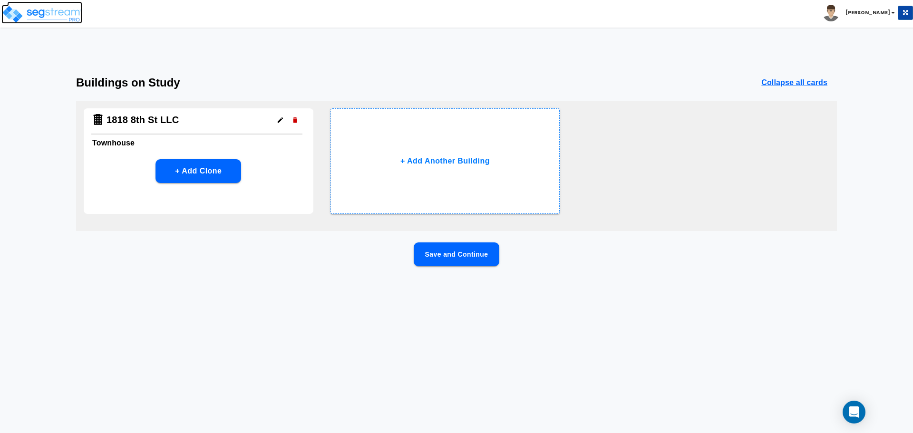
click at [45, 8] on img at bounding box center [41, 14] width 81 height 19
